Goal: Find specific page/section

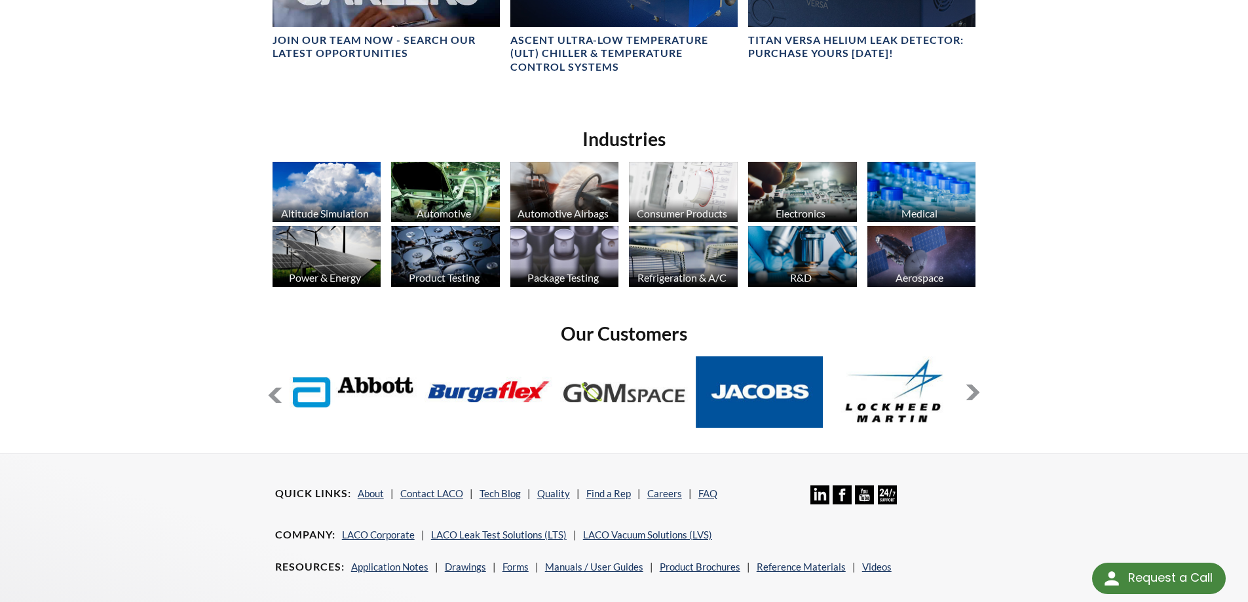
scroll to position [1063, 0]
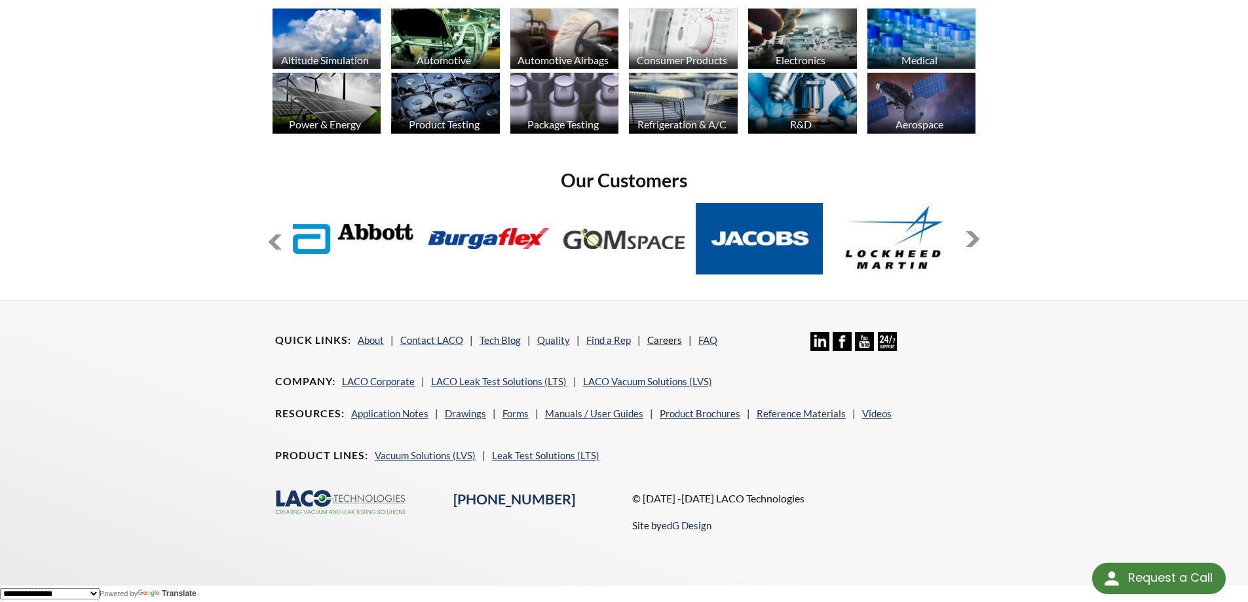
click at [654, 335] on link "Careers" at bounding box center [664, 340] width 35 height 12
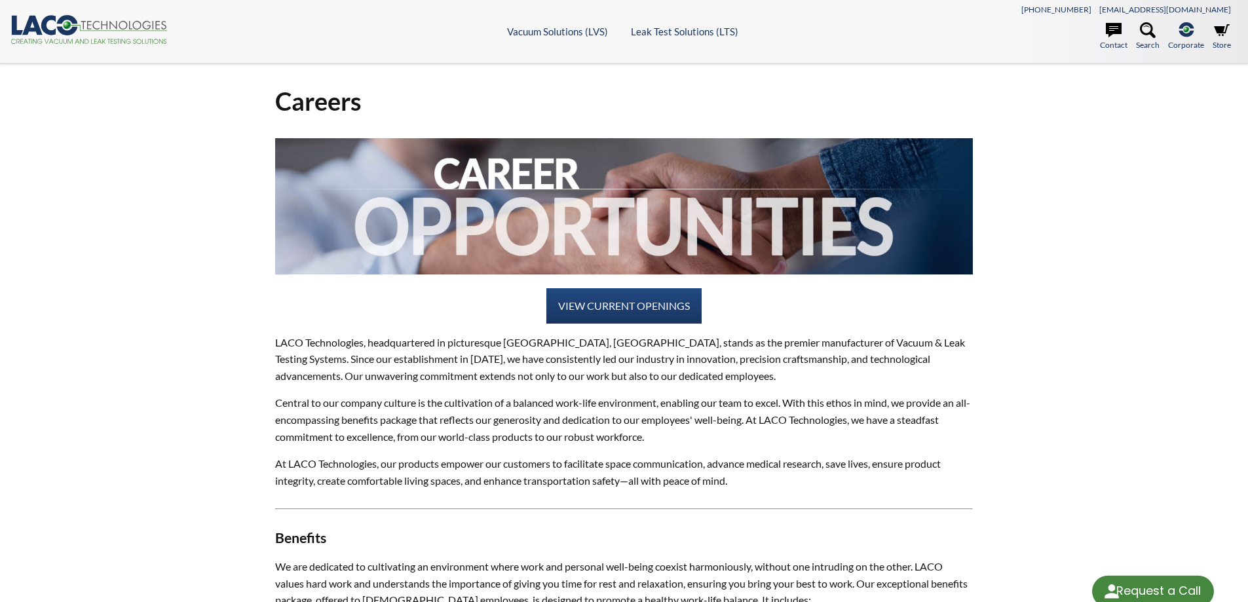
select select "Language Translate Widget"
click at [624, 304] on link "VIEW CURRENT OPENINGS" at bounding box center [623, 305] width 155 height 35
